Goal: Information Seeking & Learning: Learn about a topic

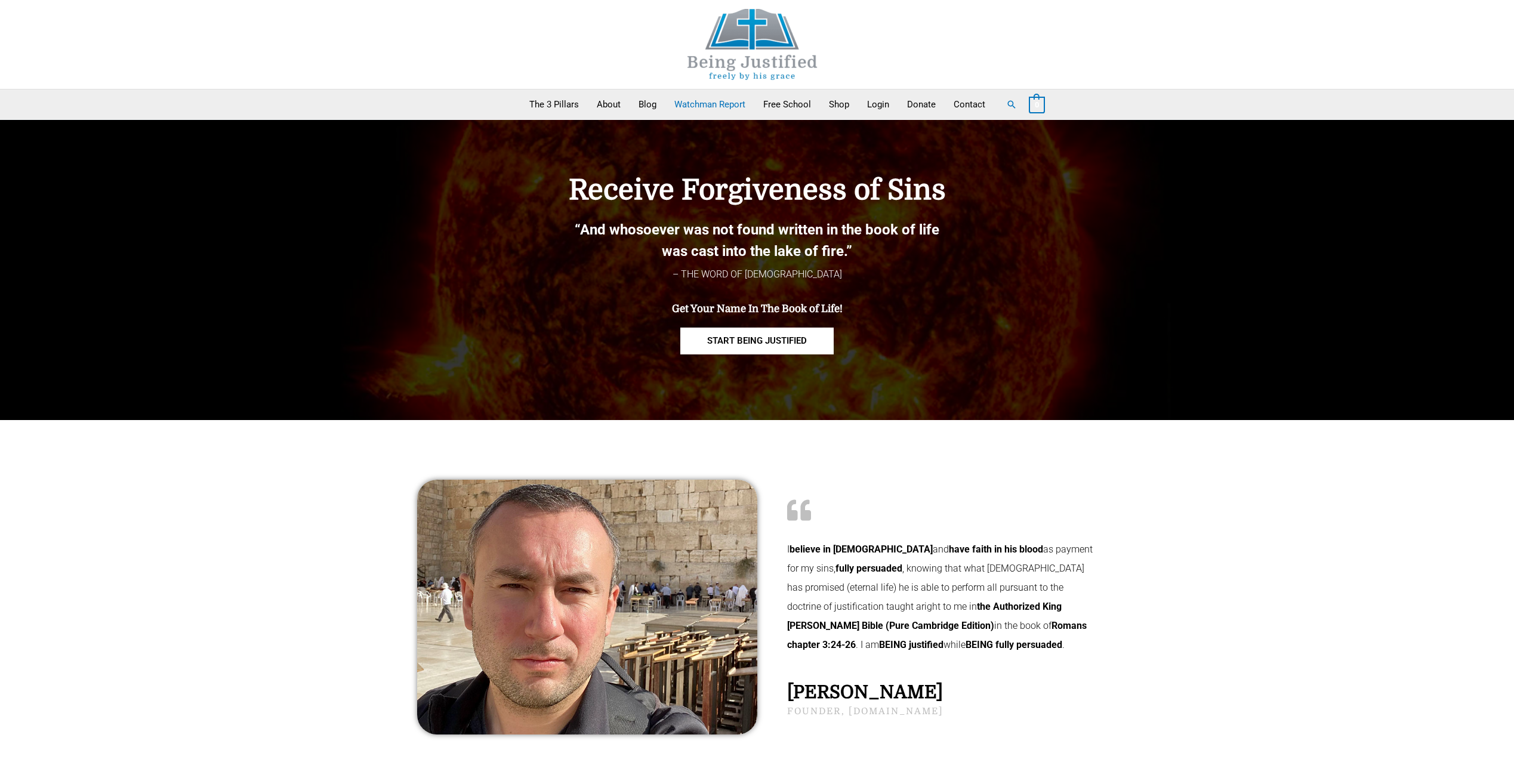
click at [710, 103] on link "Watchman Report" at bounding box center [709, 104] width 89 height 30
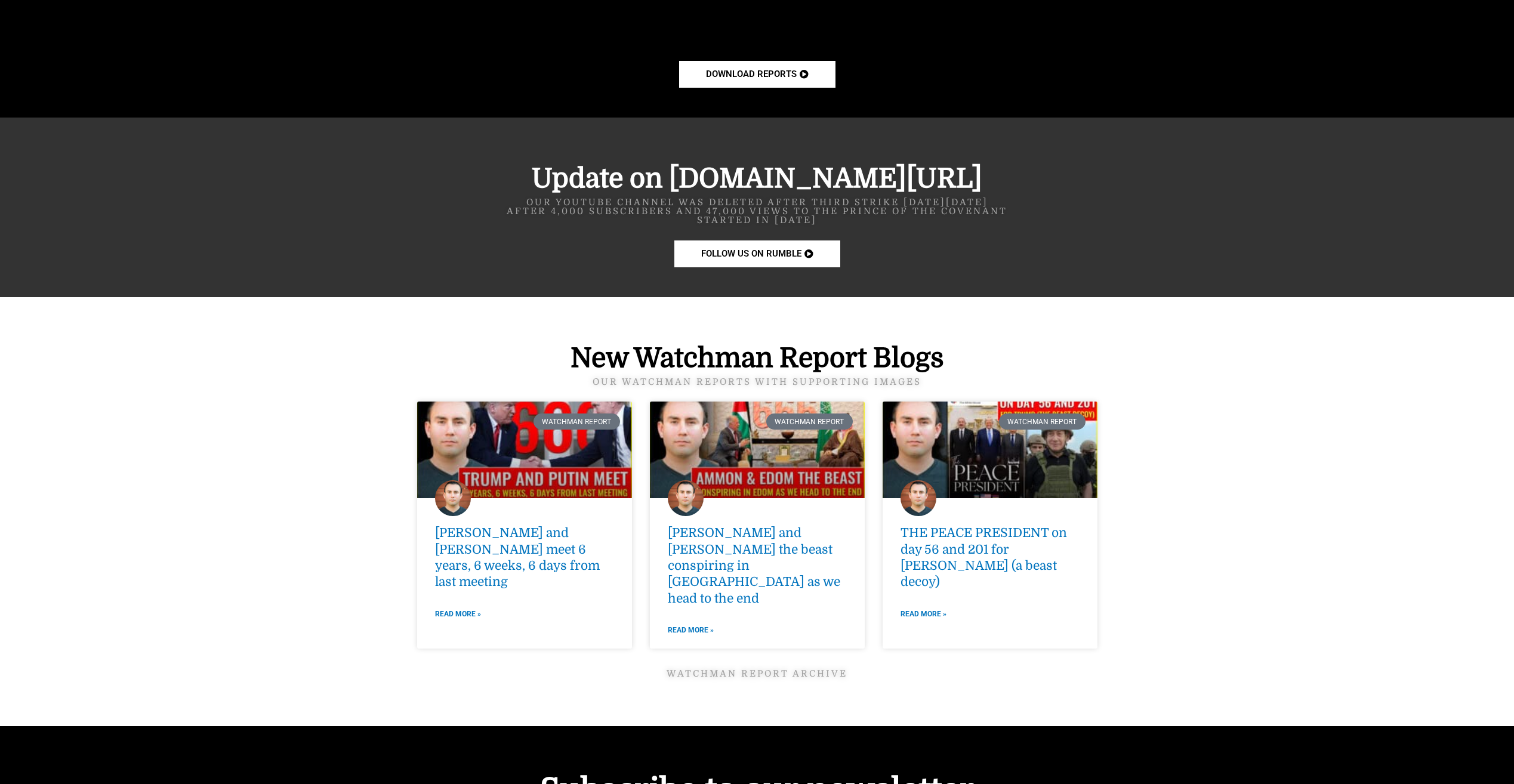
scroll to position [1313, 0]
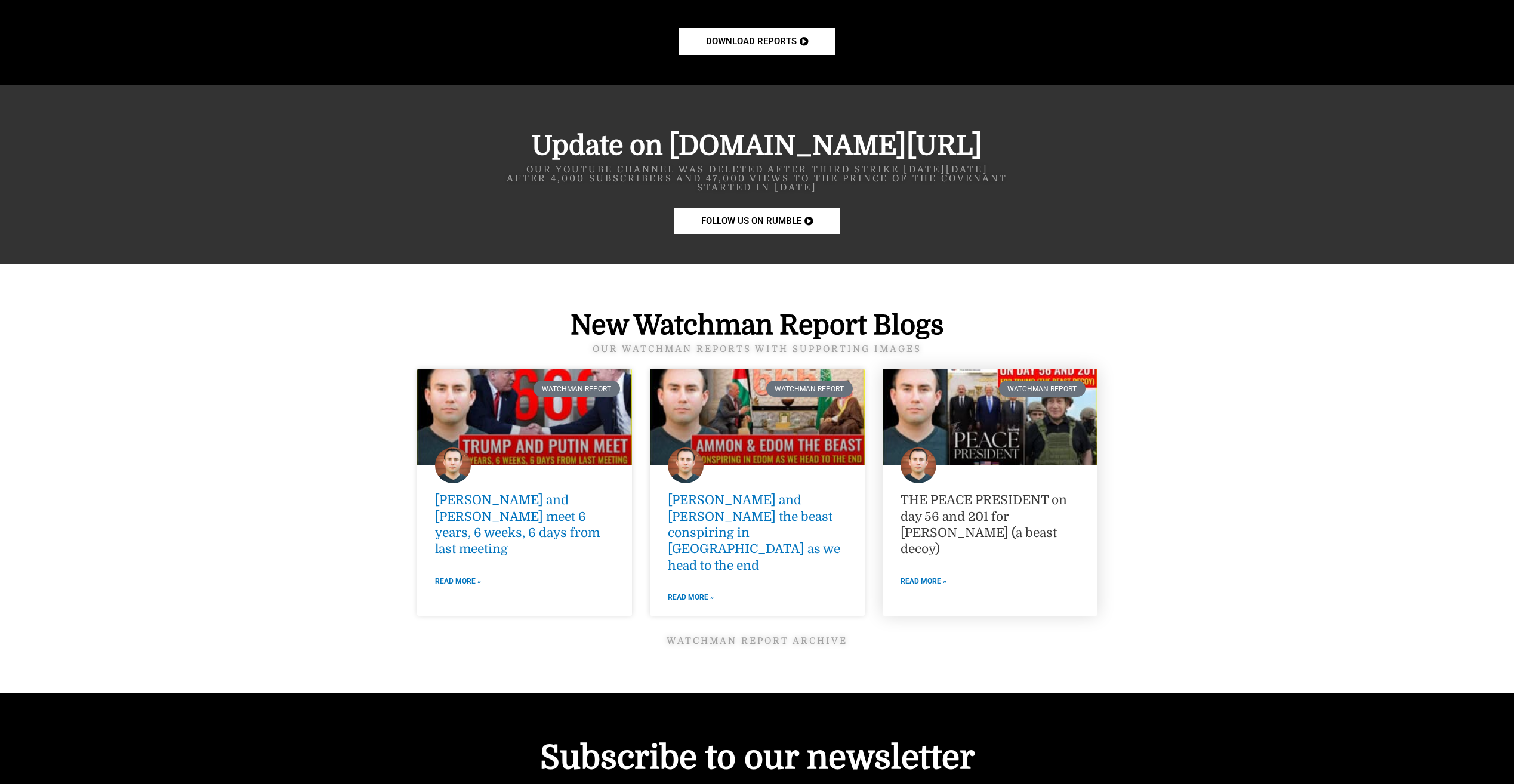
click at [1005, 514] on link "THE PEACE PRESIDENT on day 56 and 201 for Trump (a beast decoy)" at bounding box center [984, 524] width 167 height 63
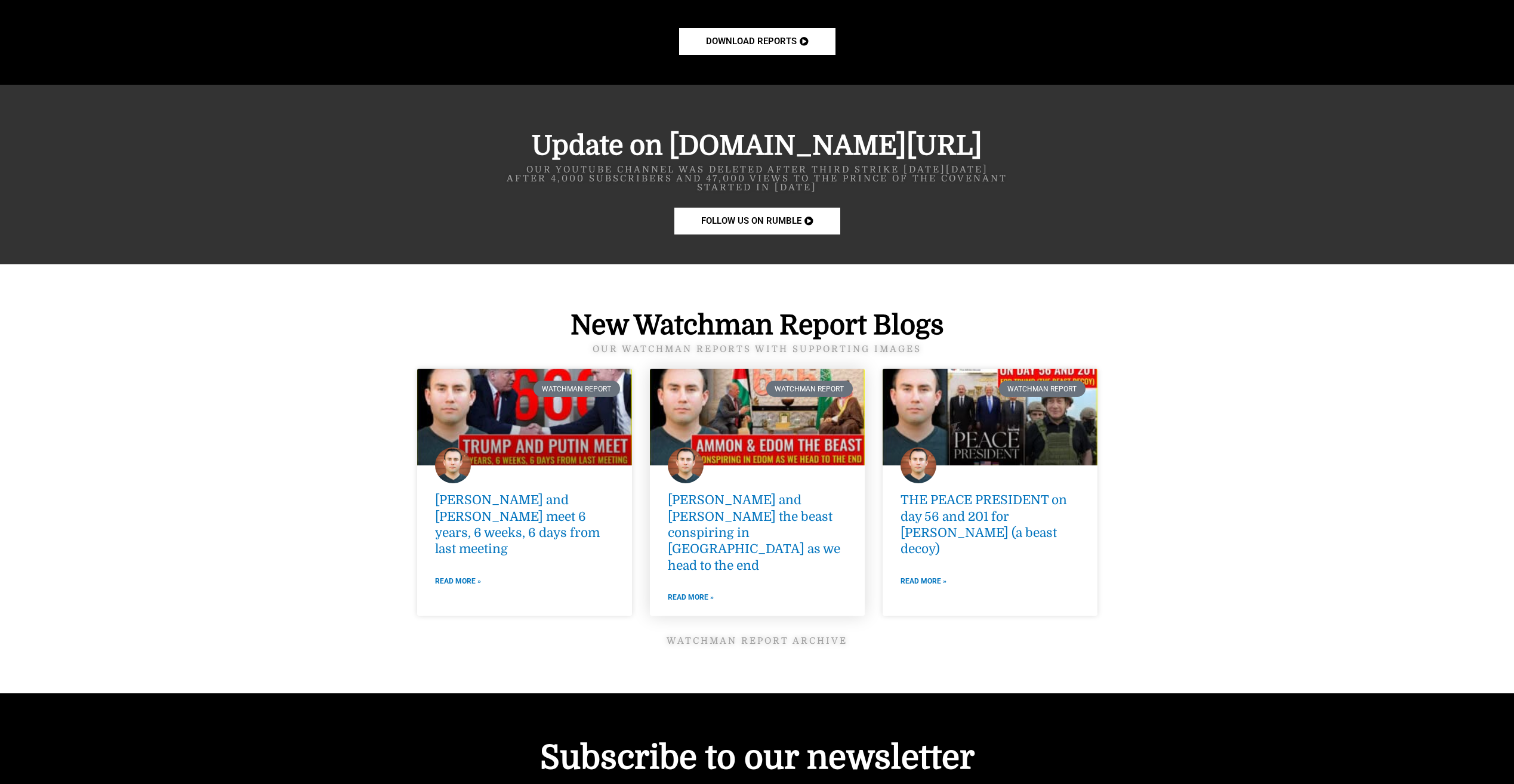
click at [809, 436] on link at bounding box center [757, 417] width 215 height 97
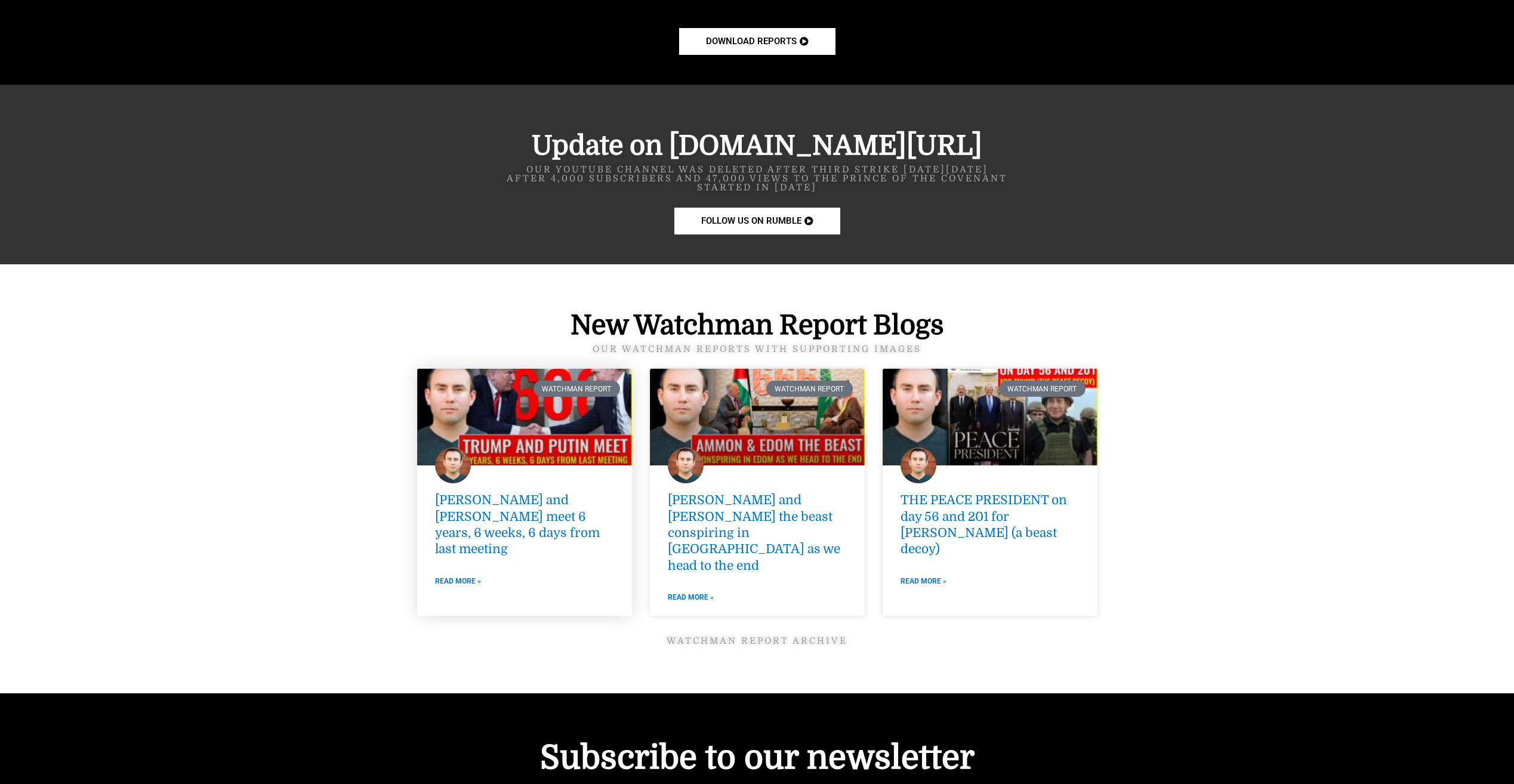
click at [564, 403] on link at bounding box center [524, 417] width 215 height 97
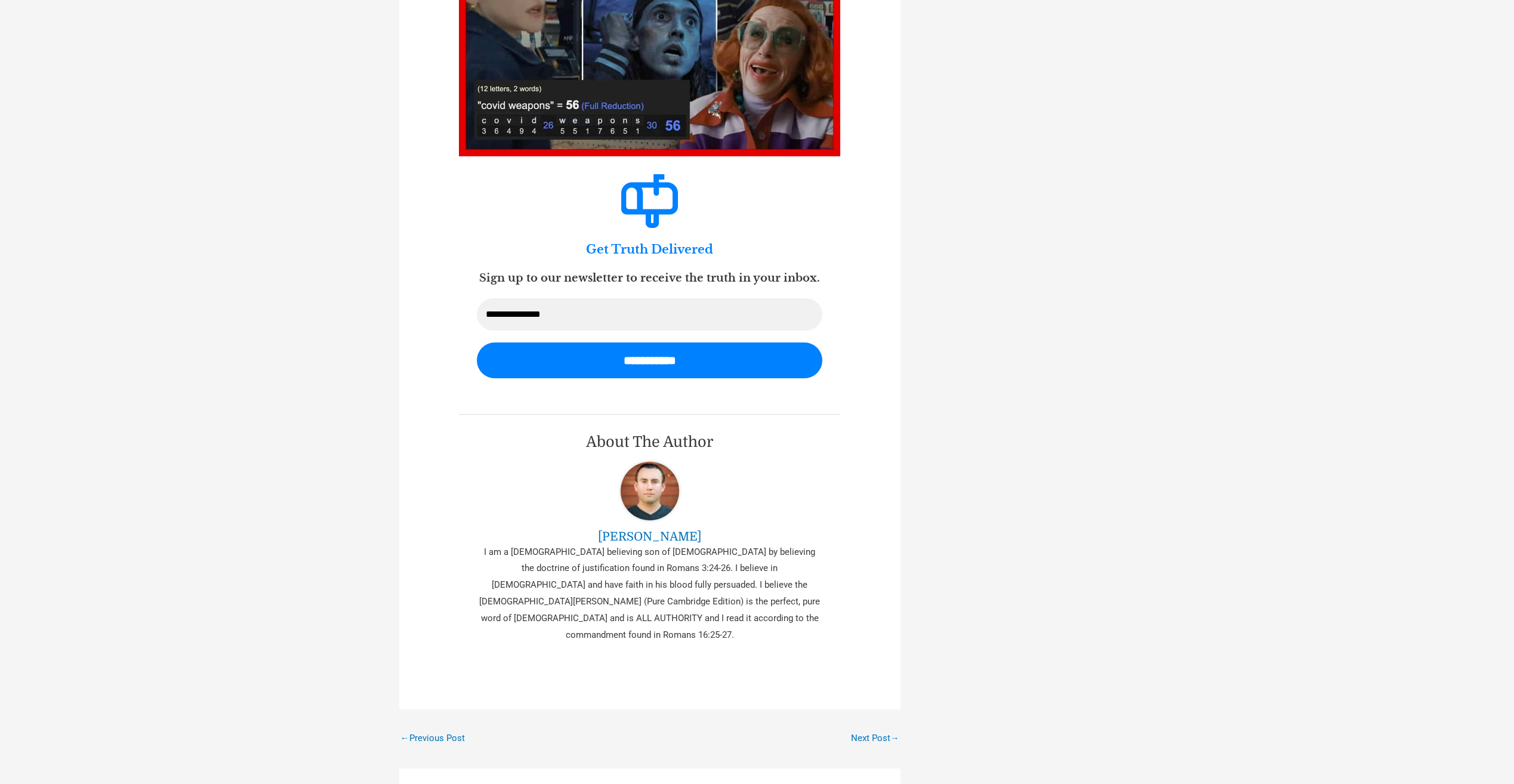
scroll to position [1671, 0]
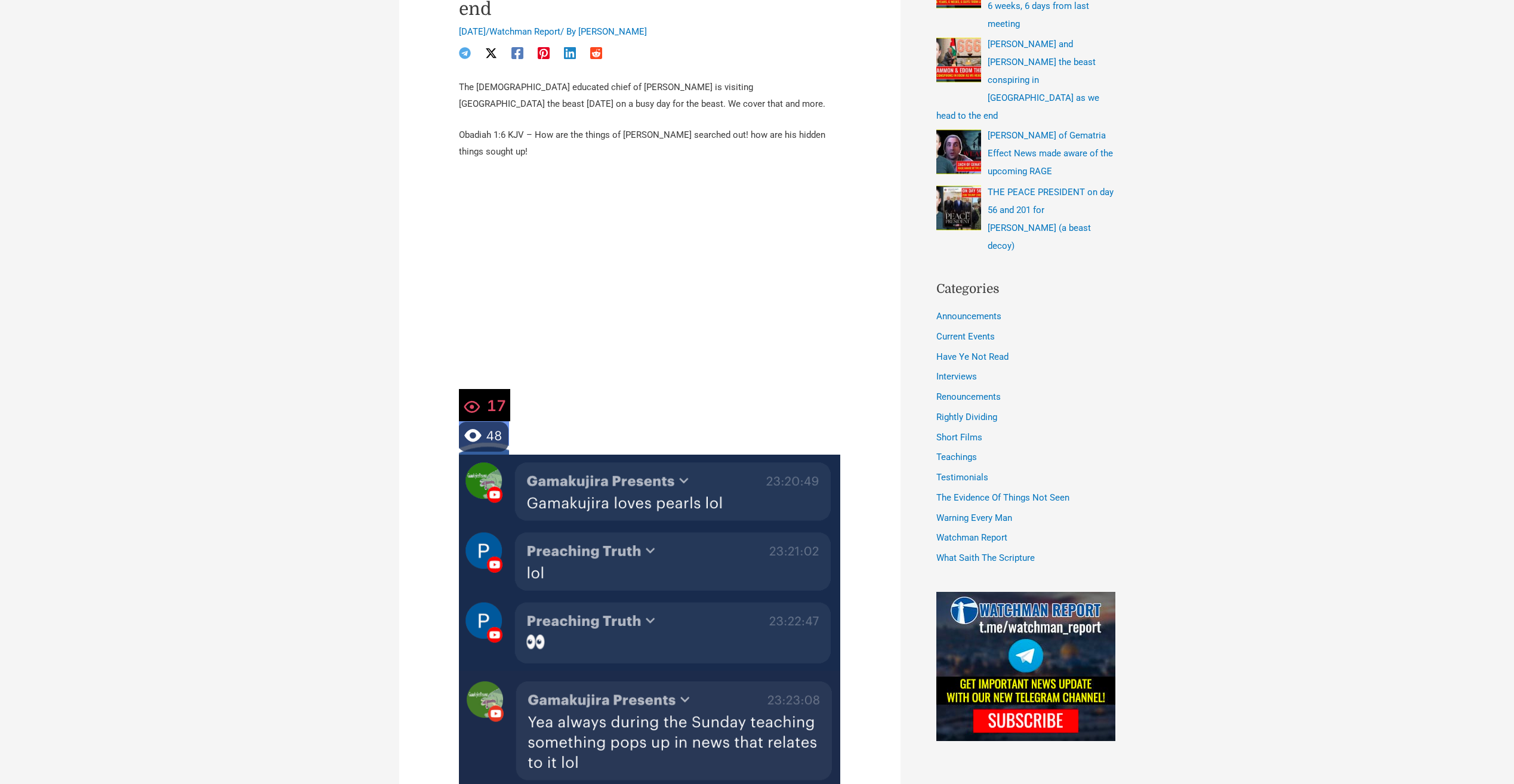
scroll to position [477, 0]
